Goal: Information Seeking & Learning: Find specific fact

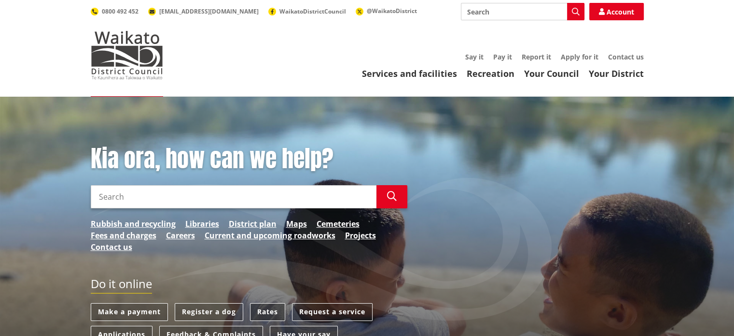
click at [271, 312] on link "Rates" at bounding box center [267, 312] width 35 height 18
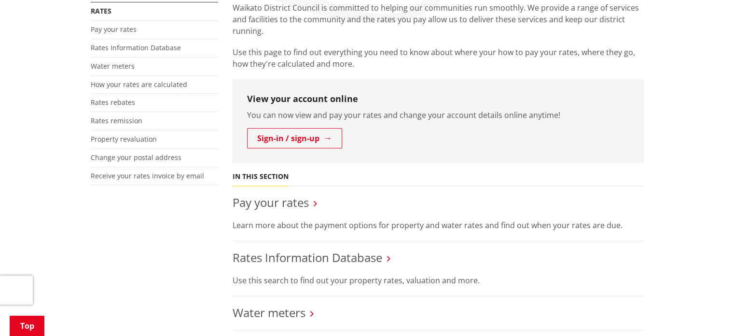
scroll to position [241, 0]
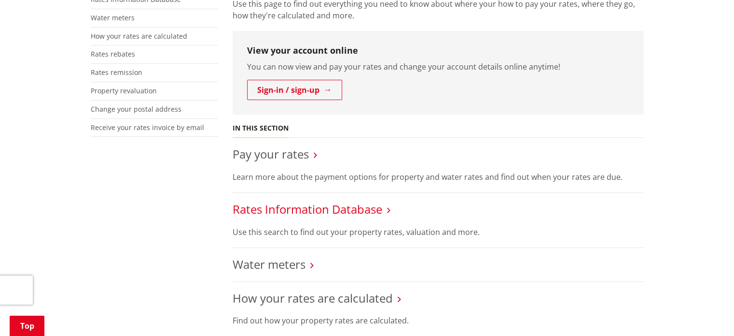
click at [305, 204] on link "Rates Information Database" at bounding box center [308, 209] width 150 height 16
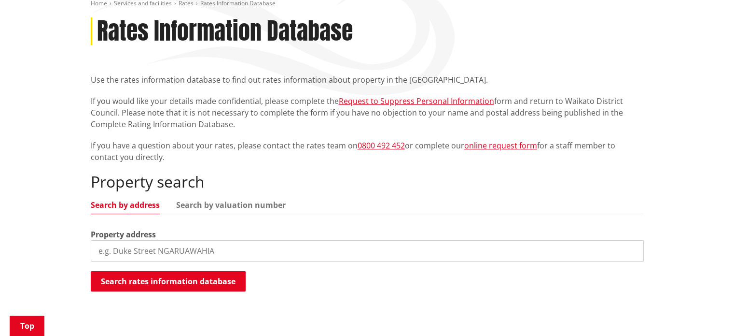
scroll to position [145, 0]
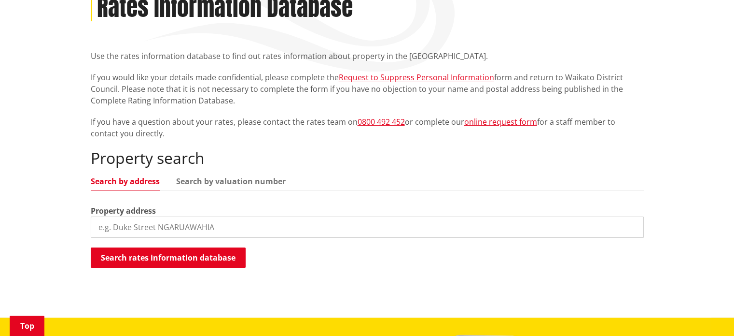
click at [201, 227] on input "search" at bounding box center [367, 226] width 553 height 21
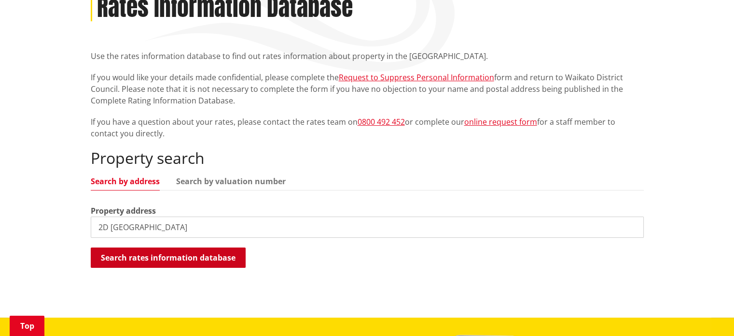
click at [175, 259] on button "Search rates information database" at bounding box center [168, 257] width 155 height 20
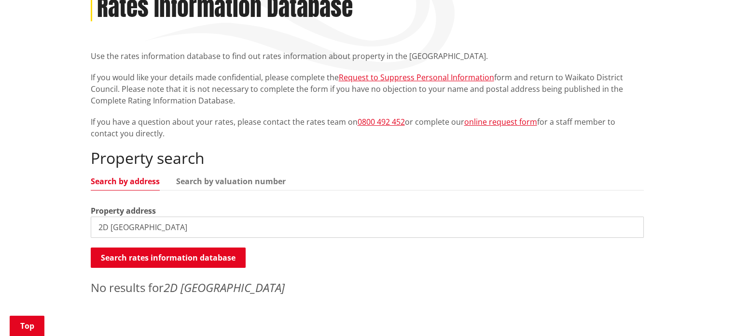
click at [192, 233] on input "2D [GEOGRAPHIC_DATA]" at bounding box center [367, 226] width 553 height 21
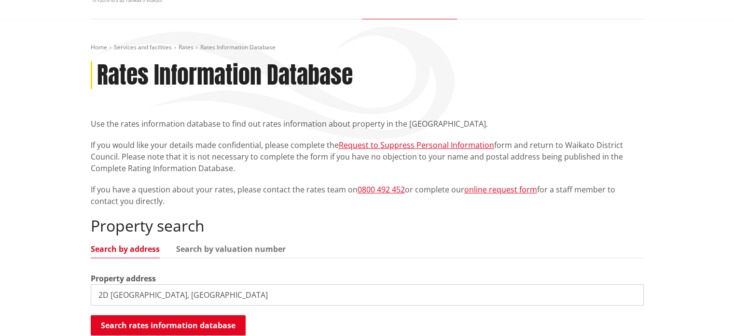
scroll to position [97, 0]
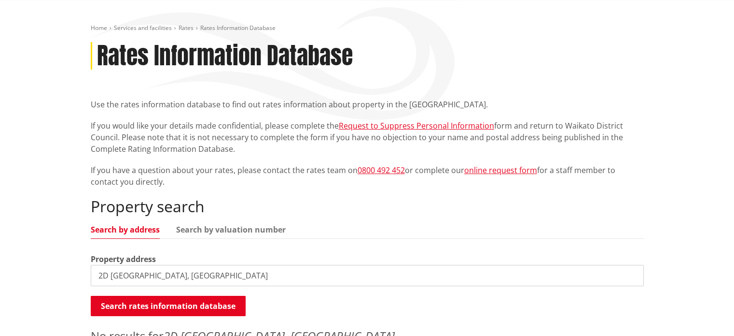
click at [116, 229] on link "Search by address" at bounding box center [125, 229] width 69 height 8
click at [110, 276] on input "2D [GEOGRAPHIC_DATA], [GEOGRAPHIC_DATA]" at bounding box center [367, 275] width 553 height 21
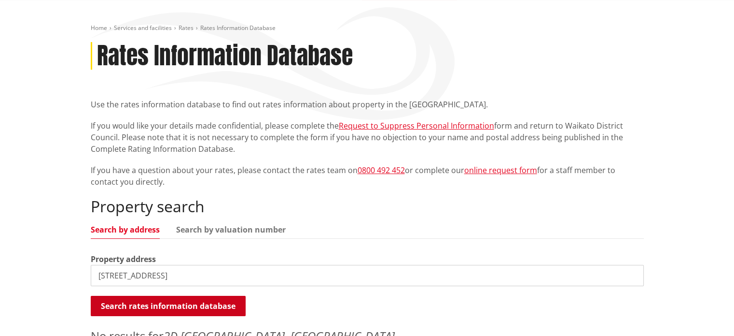
click at [189, 309] on button "Search rates information database" at bounding box center [168, 305] width 155 height 20
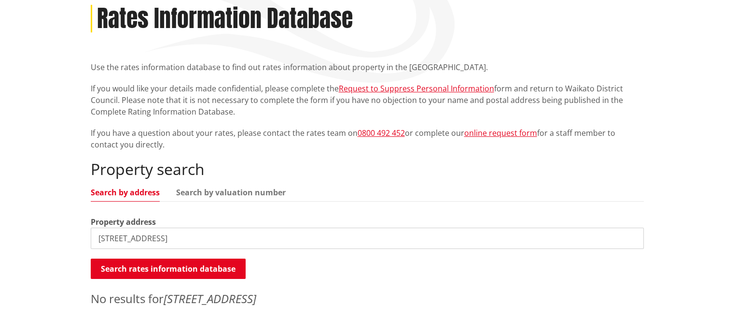
scroll to position [193, 0]
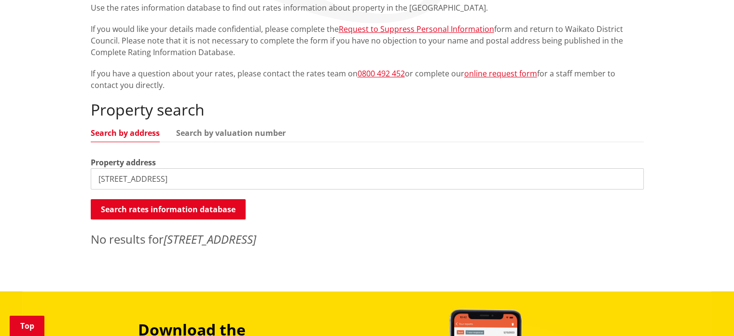
drag, startPoint x: 209, startPoint y: 177, endPoint x: 167, endPoint y: 180, distance: 42.1
click at [167, 180] on input "[STREET_ADDRESS]" at bounding box center [367, 178] width 553 height 21
type input "[STREET_ADDRESS]"
click at [167, 208] on button "Search rates information database" at bounding box center [168, 209] width 155 height 20
drag, startPoint x: 187, startPoint y: 183, endPoint x: 88, endPoint y: 188, distance: 98.6
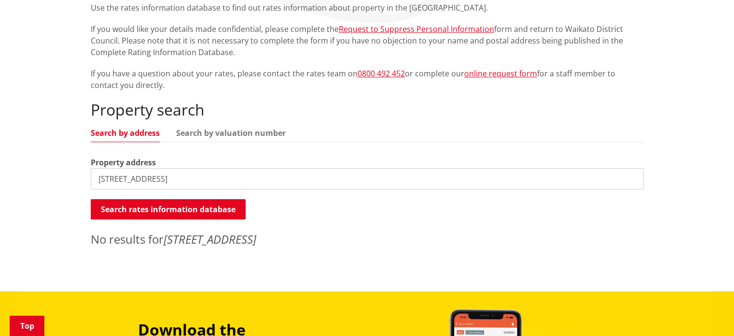
click at [88, 188] on div "Home Services and facilities Rates Rates Information Database Rates Information…" at bounding box center [368, 90] width 568 height 325
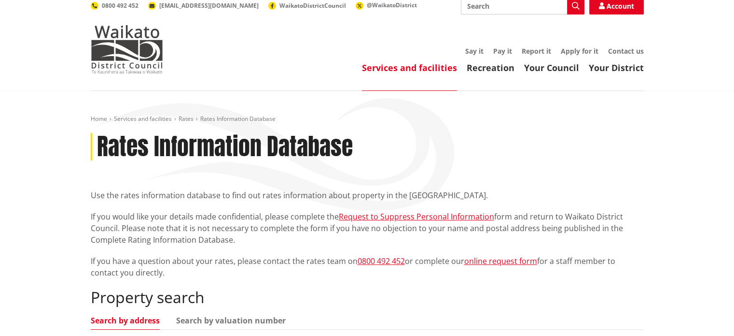
scroll to position [0, 0]
